Goal: Information Seeking & Learning: Learn about a topic

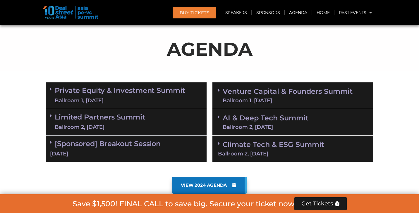
click at [280, 125] on div "Ballroom 2, [DATE]" at bounding box center [266, 127] width 86 height 5
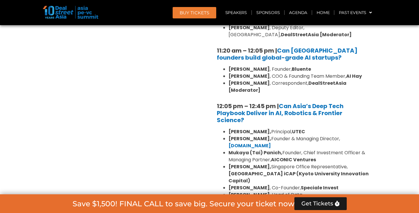
scroll to position [506, 0]
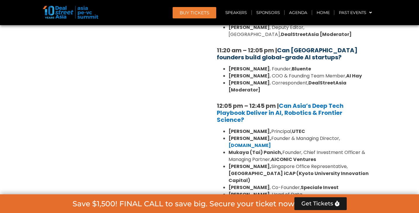
click at [297, 47] on link "Can [GEOGRAPHIC_DATA] founders build global-grade AI startups?" at bounding box center [287, 53] width 141 height 15
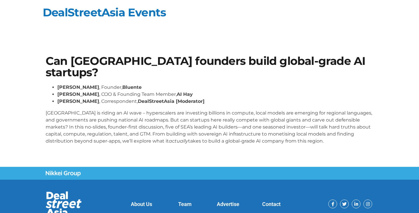
click at [297, 47] on section "Can Southeast Asia founders build global-grade AI startups? Daphne Tay , Founde…" at bounding box center [209, 102] width 419 height 129
drag, startPoint x: 46, startPoint y: 61, endPoint x: 306, endPoint y: 144, distance: 273.2
click at [306, 144] on div "Can Southeast Asia founders build global-grade AI startups? Daphne Tay , Founde…" at bounding box center [209, 103] width 333 height 100
copy div "Can Southeast Asia founders build global-grade AI startups? Daphne Tay , Founde…"
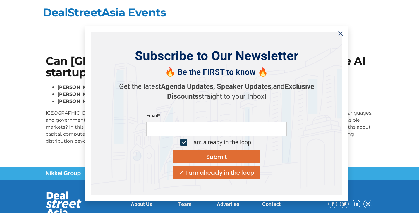
click at [340, 33] on icon "Close" at bounding box center [340, 33] width 5 height 5
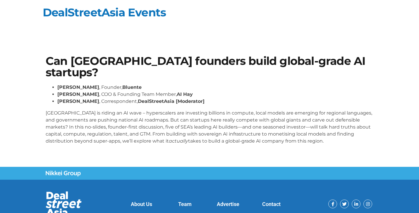
drag, startPoint x: 46, startPoint y: 61, endPoint x: 336, endPoint y: 149, distance: 302.8
click at [336, 149] on div "Can Southeast Asia founders build global-grade AI startups? Daphne Tay , Founde…" at bounding box center [209, 103] width 333 height 100
copy div "Can Southeast Asia founders build global-grade AI startups? Daphne Tay , Founde…"
